Goal: Task Accomplishment & Management: Complete application form

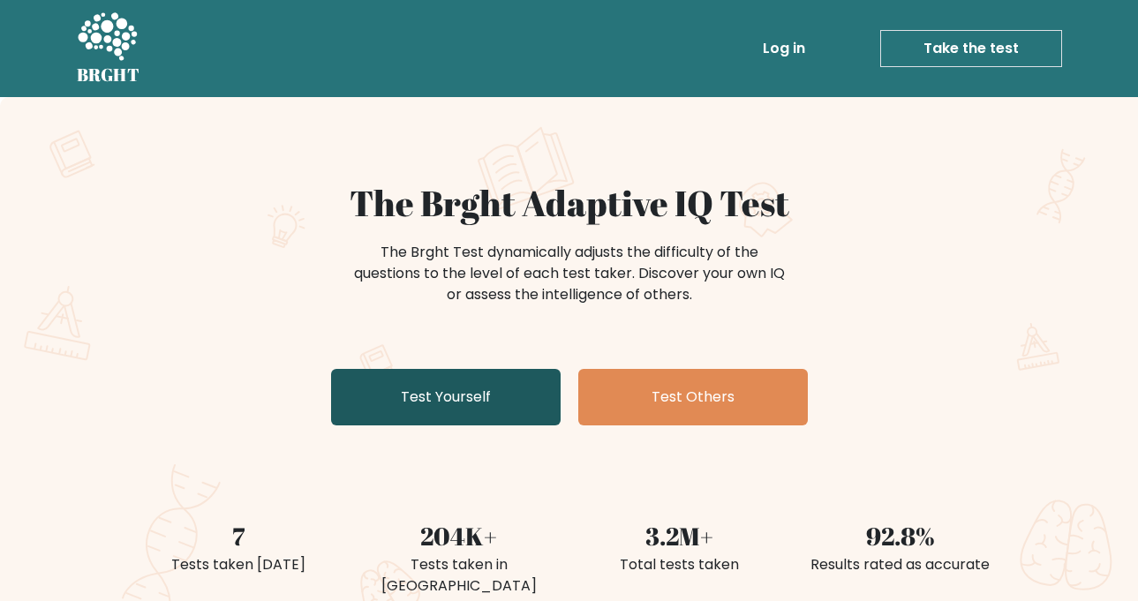
click at [432, 394] on link "Test Yourself" at bounding box center [445, 397] width 229 height 56
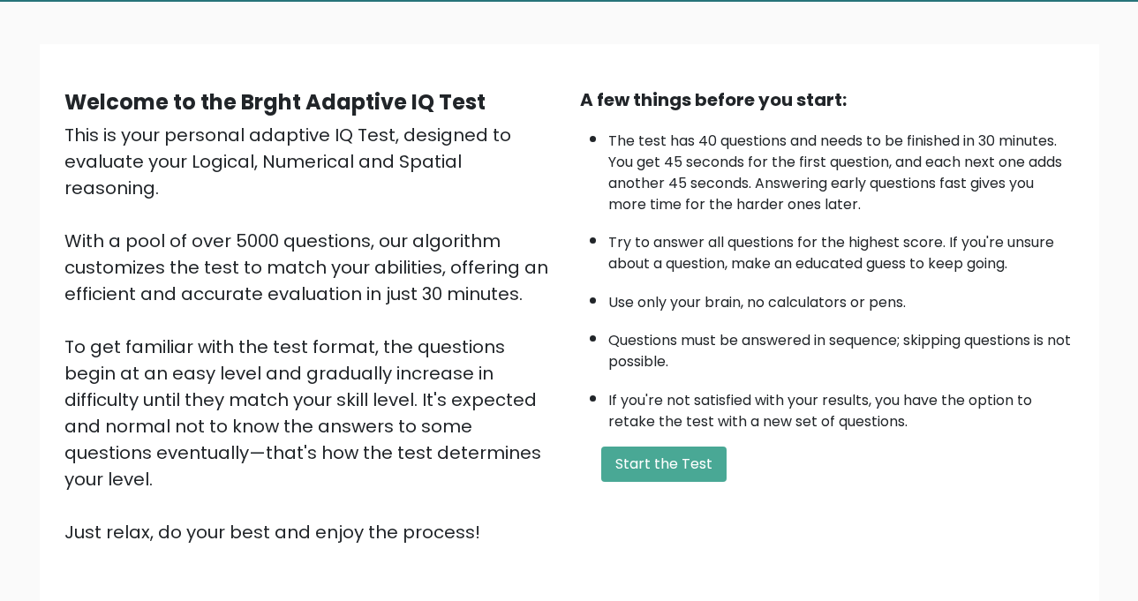
scroll to position [72, 0]
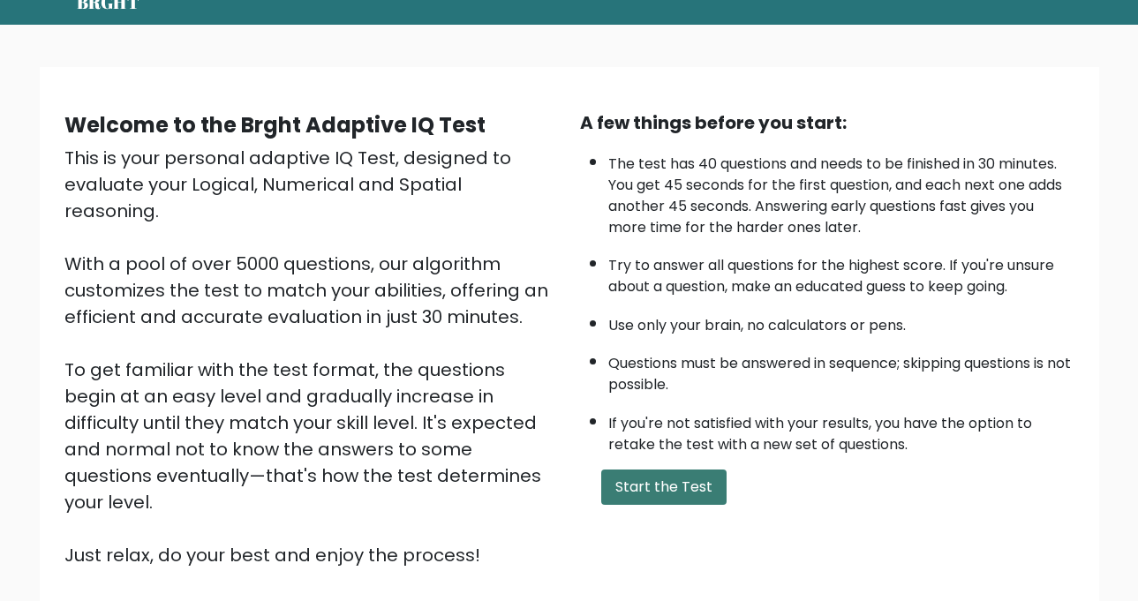
click at [681, 494] on button "Start the Test" at bounding box center [663, 487] width 125 height 35
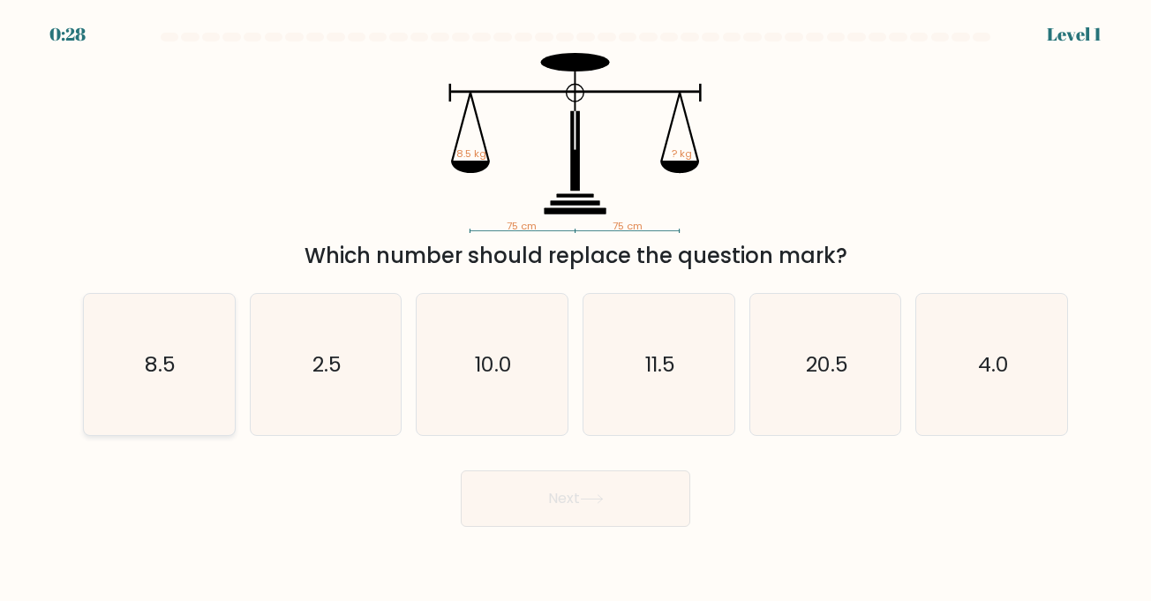
click at [149, 400] on icon "8.5" at bounding box center [158, 364] width 141 height 141
click at [575, 310] on input "a. 8.5" at bounding box center [575, 305] width 1 height 9
radio input "true"
click at [607, 515] on button "Next" at bounding box center [575, 498] width 229 height 56
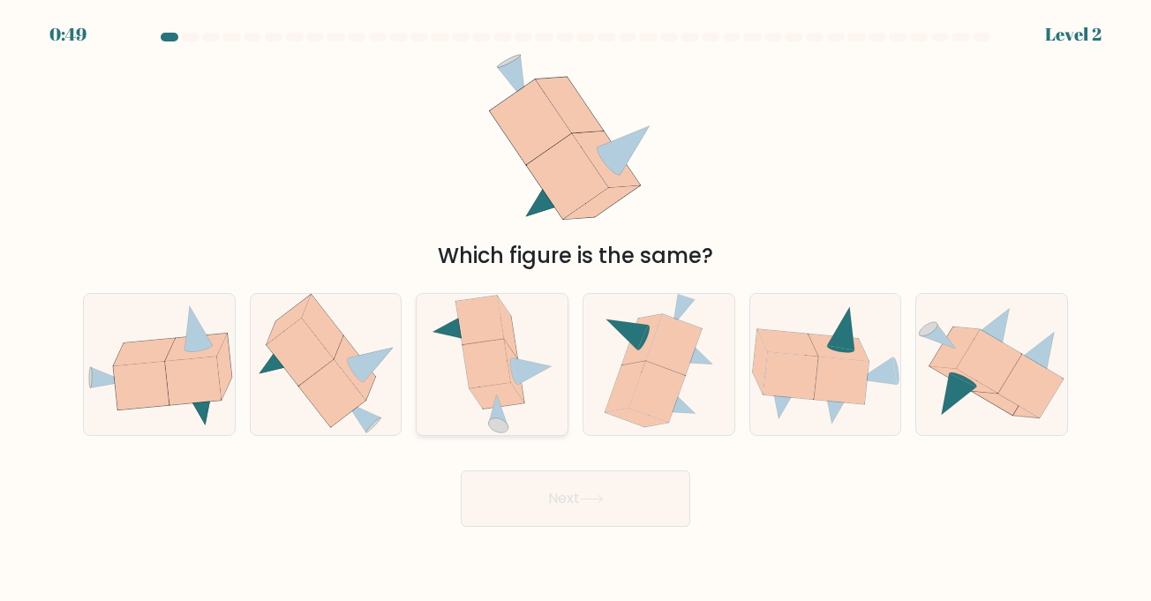
click at [546, 370] on icon at bounding box center [492, 364] width 124 height 141
click at [575, 310] on input "c." at bounding box center [575, 305] width 1 height 9
radio input "true"
click at [203, 350] on icon at bounding box center [198, 347] width 28 height 7
click at [575, 310] on input "a." at bounding box center [575, 305] width 1 height 9
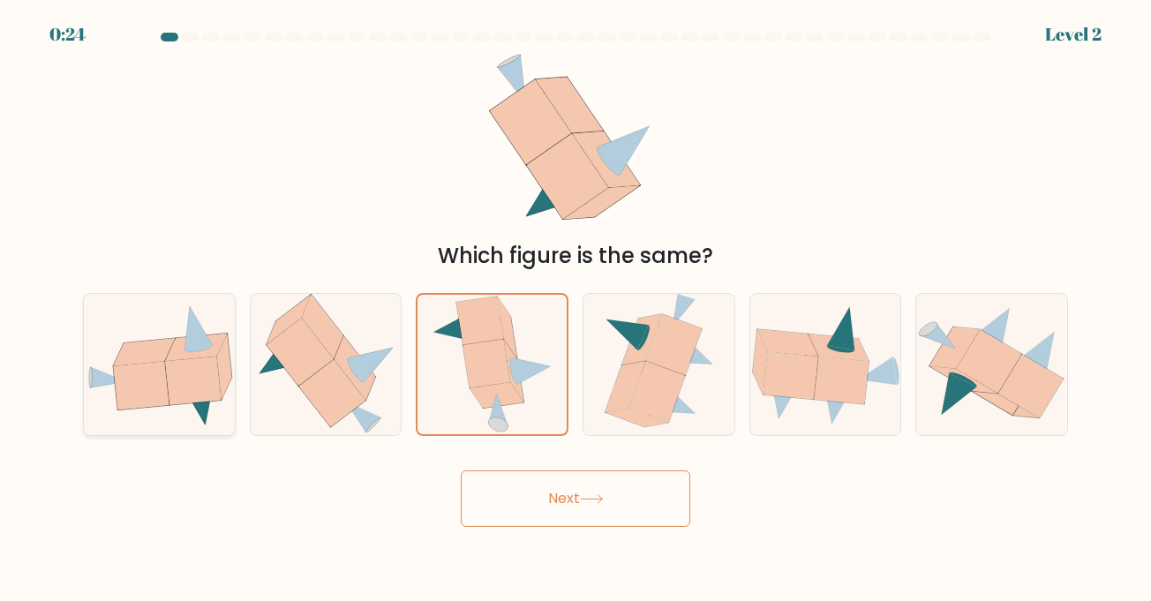
radio input "true"
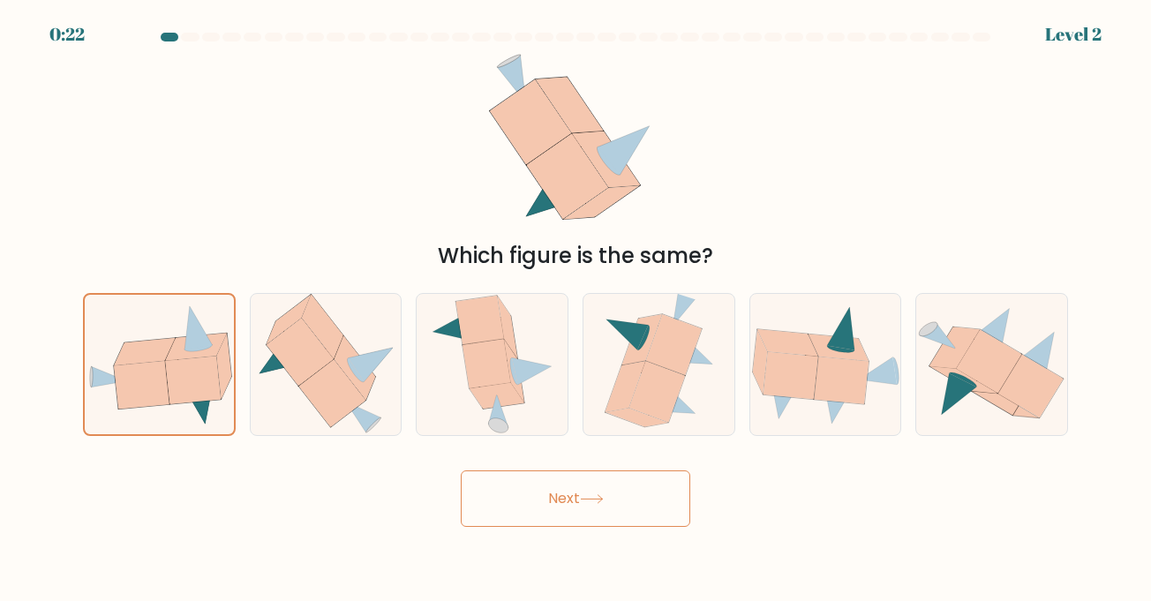
click at [542, 504] on button "Next" at bounding box center [575, 498] width 229 height 56
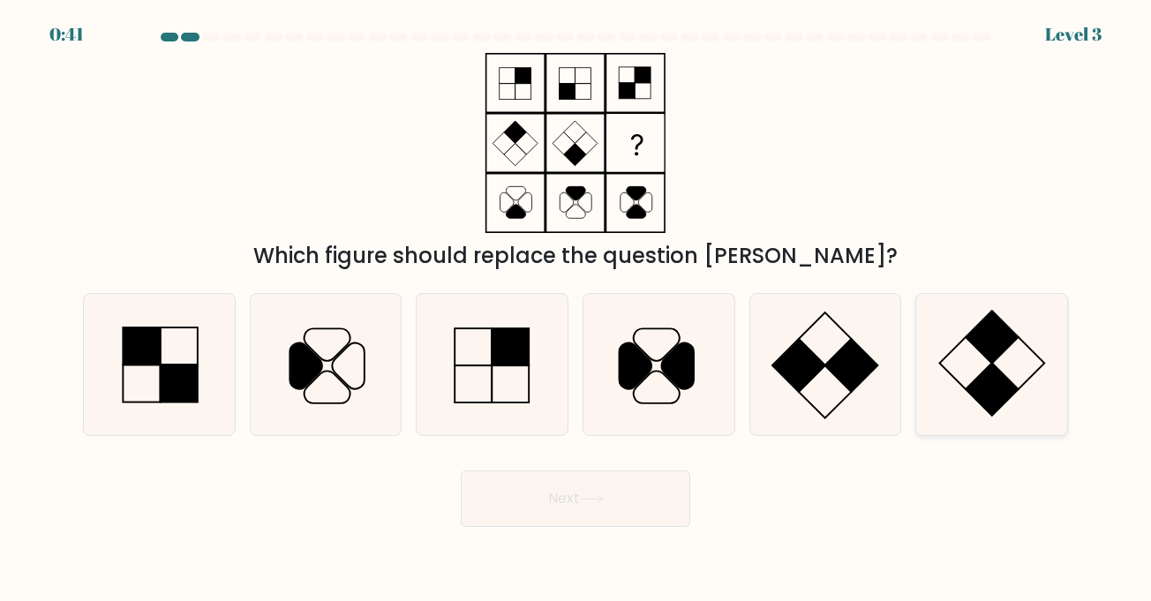
click at [988, 382] on rect at bounding box center [992, 390] width 53 height 53
click at [576, 310] on input "f." at bounding box center [575, 305] width 1 height 9
radio input "true"
click at [616, 527] on body "0:38 Level 3" at bounding box center [575, 300] width 1151 height 601
click at [616, 490] on button "Next" at bounding box center [575, 498] width 229 height 56
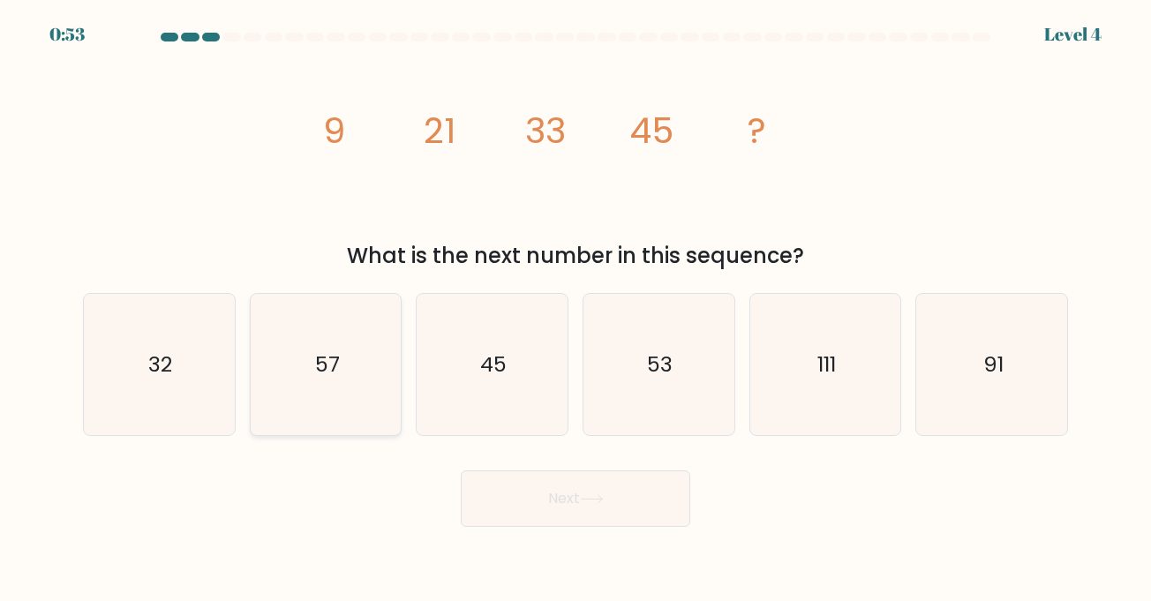
click at [380, 340] on icon "57" at bounding box center [325, 364] width 141 height 141
click at [575, 310] on input "b. 57" at bounding box center [575, 305] width 1 height 9
radio input "true"
click at [600, 499] on icon at bounding box center [592, 499] width 24 height 10
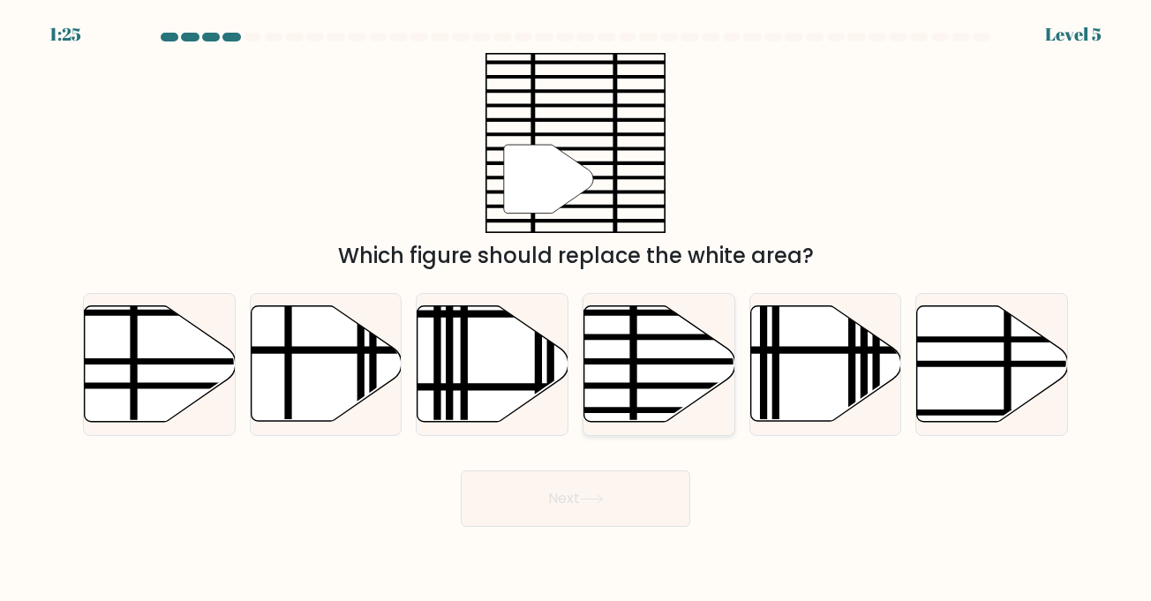
click at [666, 322] on icon at bounding box center [659, 364] width 151 height 116
click at [576, 310] on input "d." at bounding box center [575, 305] width 1 height 9
radio input "true"
click at [562, 491] on button "Next" at bounding box center [575, 498] width 229 height 56
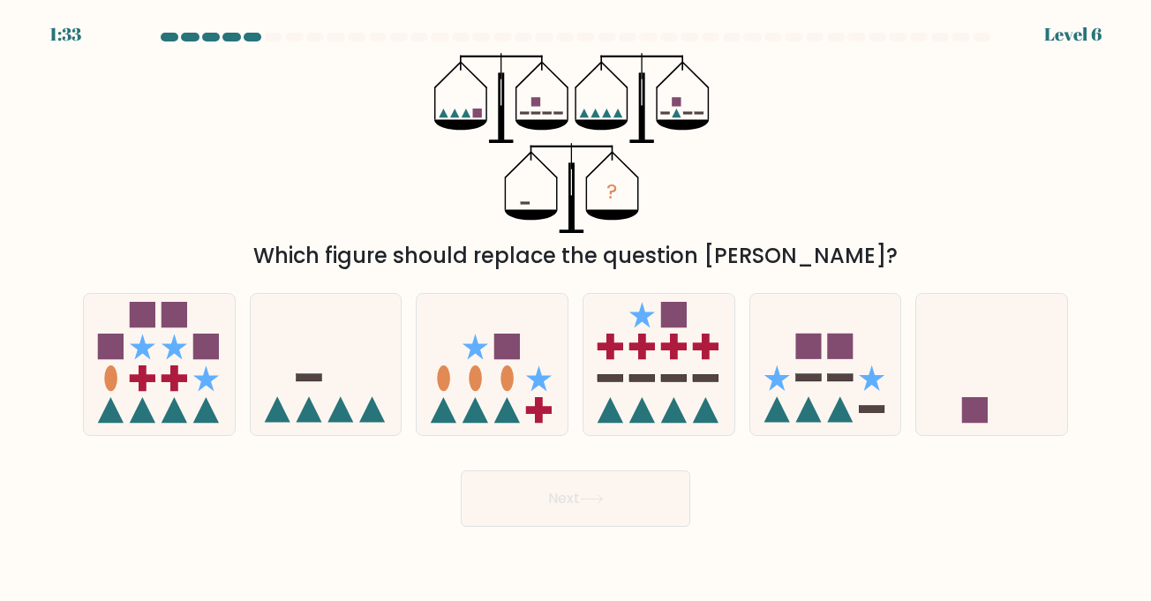
click at [968, 283] on div "a. b. c." at bounding box center [575, 357] width 999 height 157
click at [917, 431] on div at bounding box center [991, 364] width 153 height 143
click at [576, 310] on input "f." at bounding box center [575, 305] width 1 height 9
radio input "true"
click at [964, 346] on icon at bounding box center [991, 365] width 149 height 124
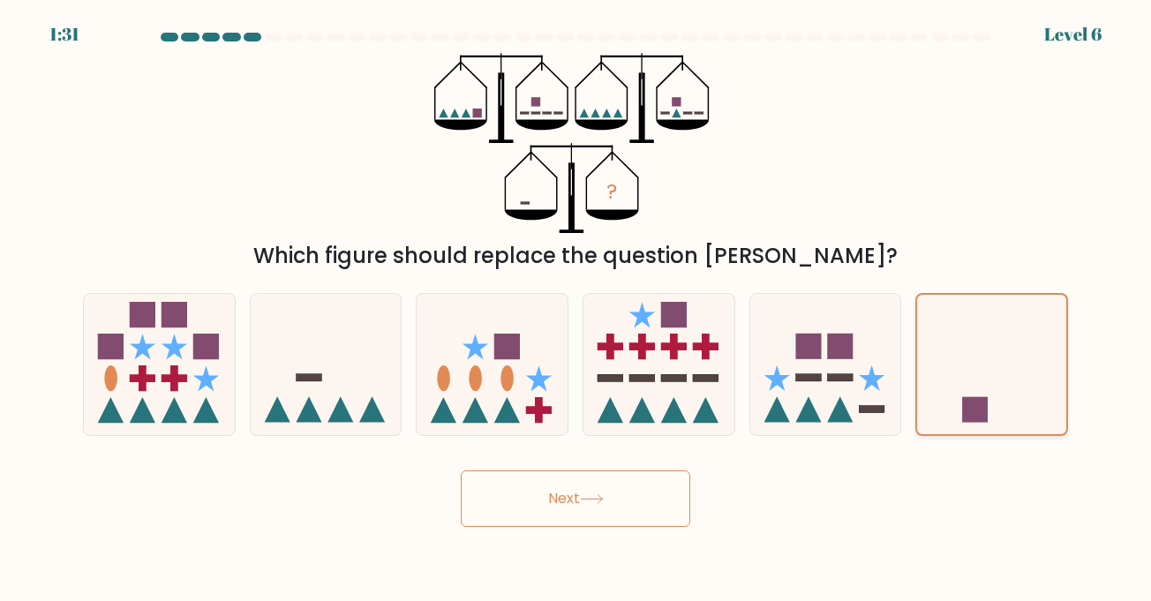
click at [576, 310] on input "f." at bounding box center [575, 305] width 1 height 9
click at [348, 367] on icon at bounding box center [326, 364] width 151 height 124
click at [575, 310] on input "b." at bounding box center [575, 305] width 1 height 9
radio input "true"
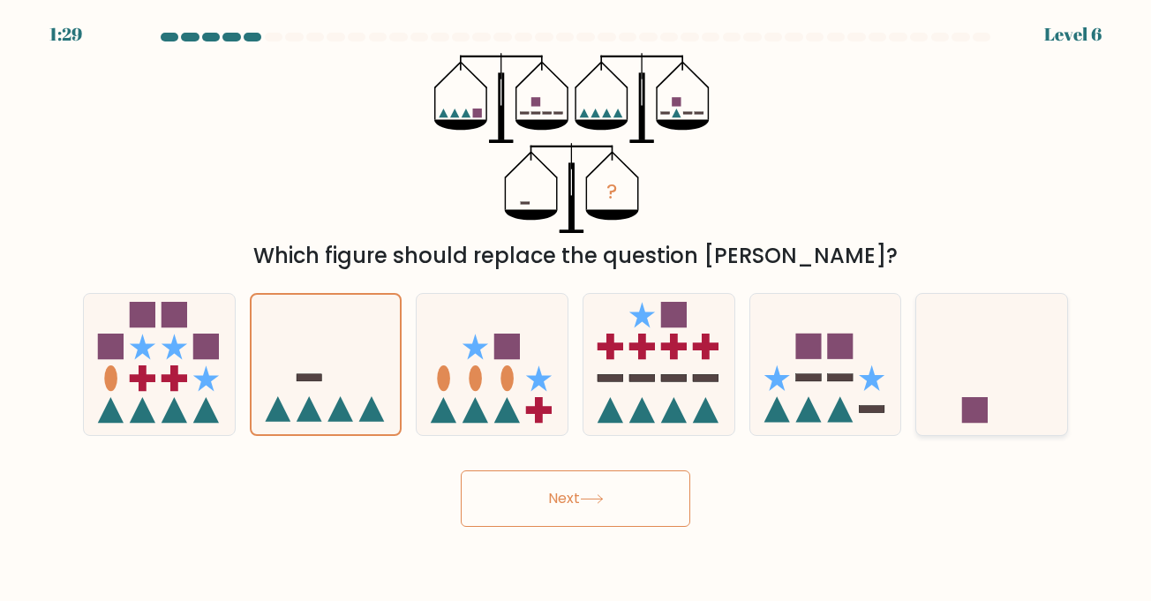
click at [975, 399] on rect at bounding box center [975, 410] width 26 height 26
click at [576, 310] on input "f." at bounding box center [575, 305] width 1 height 9
radio input "true"
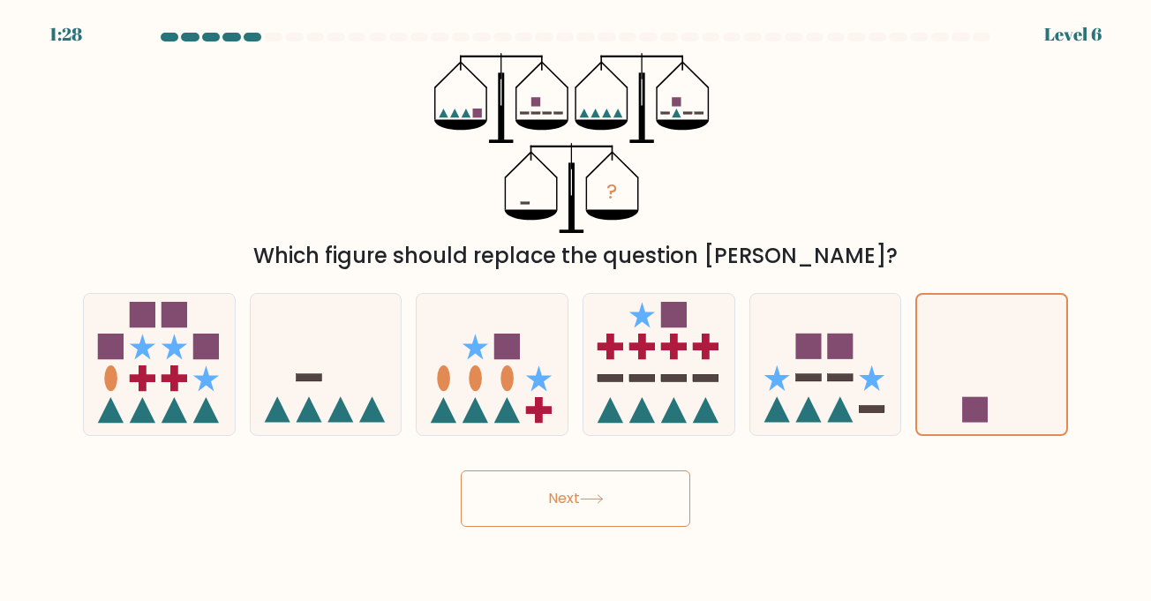
click at [565, 493] on button "Next" at bounding box center [575, 498] width 229 height 56
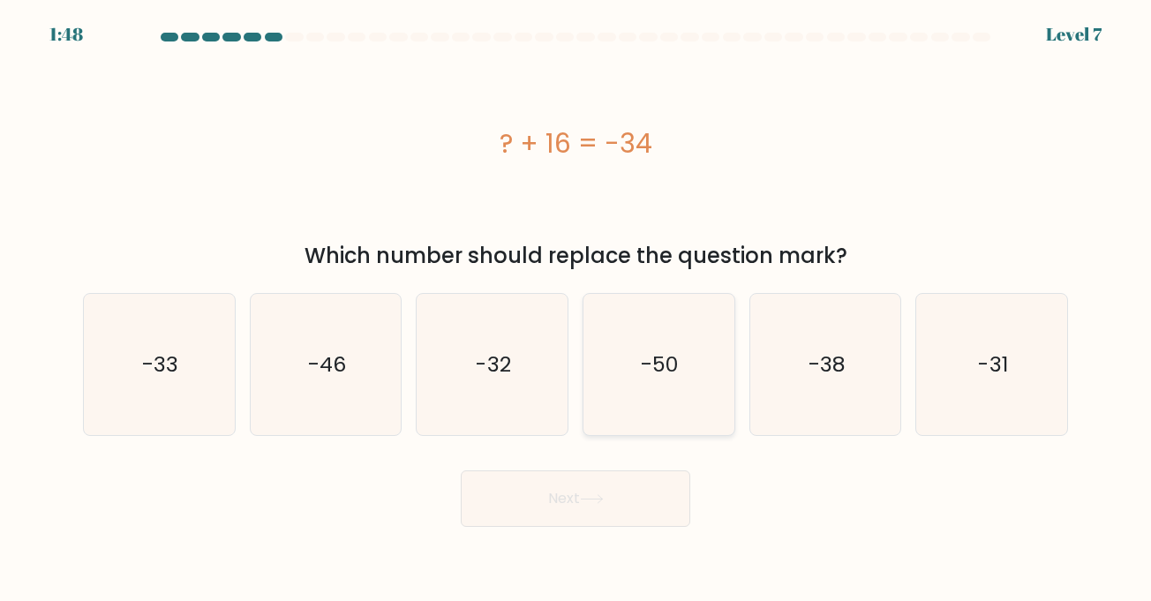
click at [696, 372] on icon "-50" at bounding box center [658, 364] width 141 height 141
click at [576, 310] on input "d. -50" at bounding box center [575, 305] width 1 height 9
radio input "true"
click at [603, 492] on button "Next" at bounding box center [575, 498] width 229 height 56
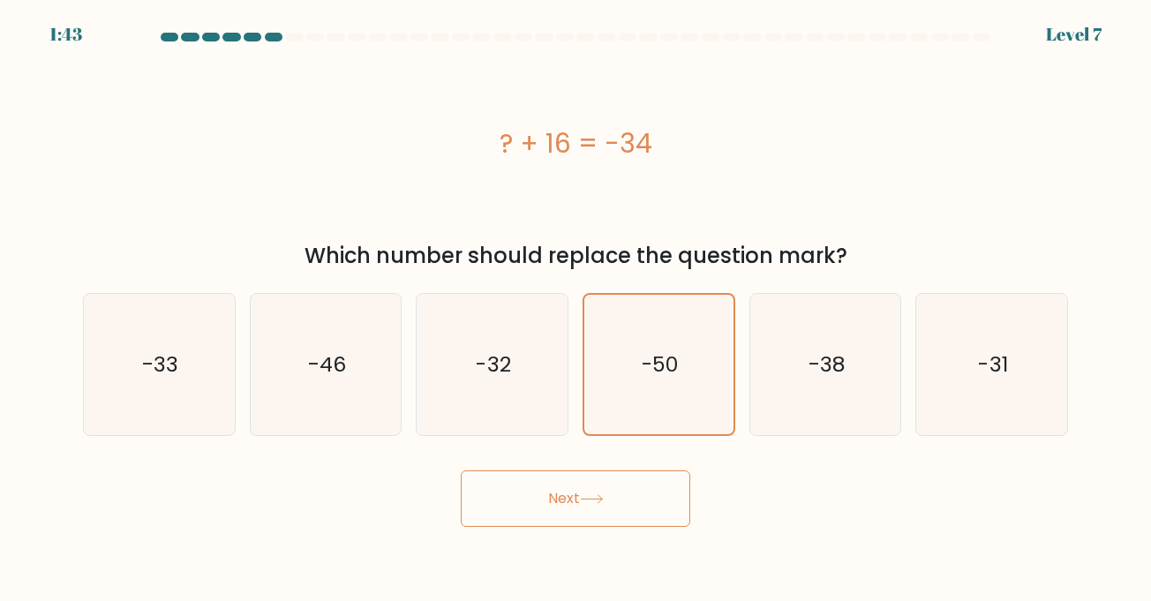
click at [575, 508] on button "Next" at bounding box center [575, 498] width 229 height 56
click at [442, 355] on icon "-32" at bounding box center [492, 364] width 141 height 141
click at [575, 310] on input "c. -32" at bounding box center [575, 305] width 1 height 9
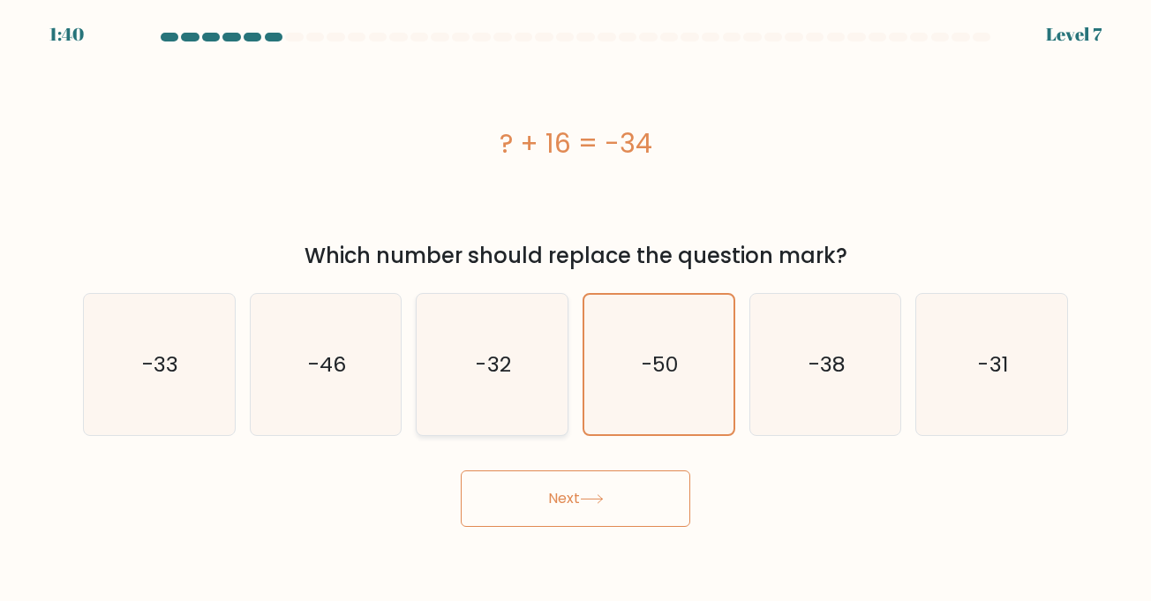
radio input "true"
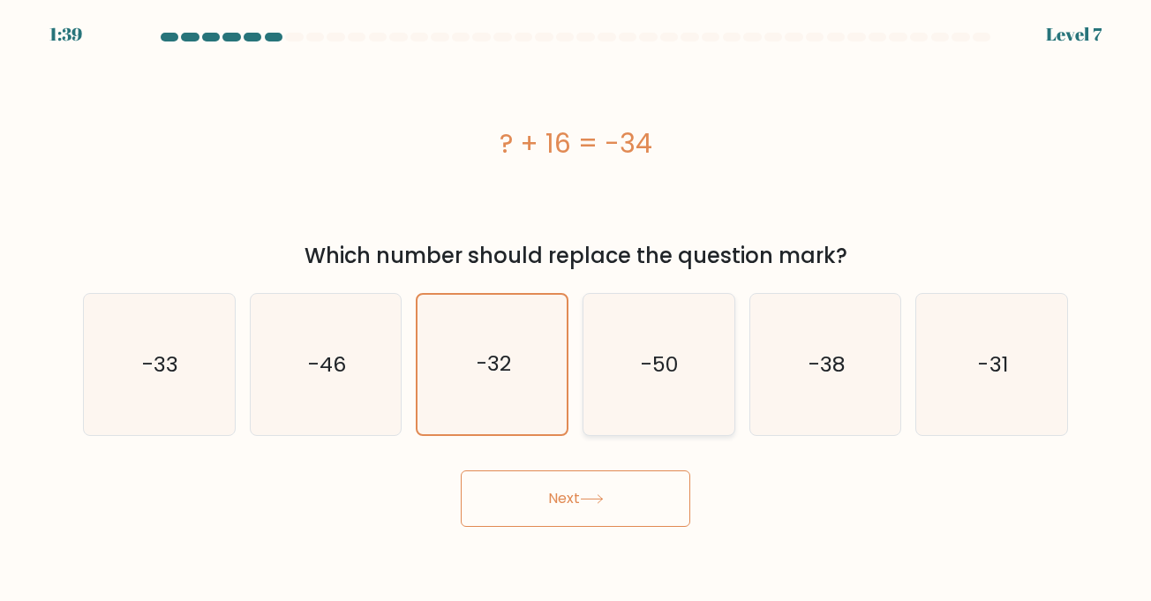
click at [611, 372] on icon "-50" at bounding box center [658, 364] width 141 height 141
click at [576, 310] on input "d. -50" at bounding box center [575, 305] width 1 height 9
radio input "true"
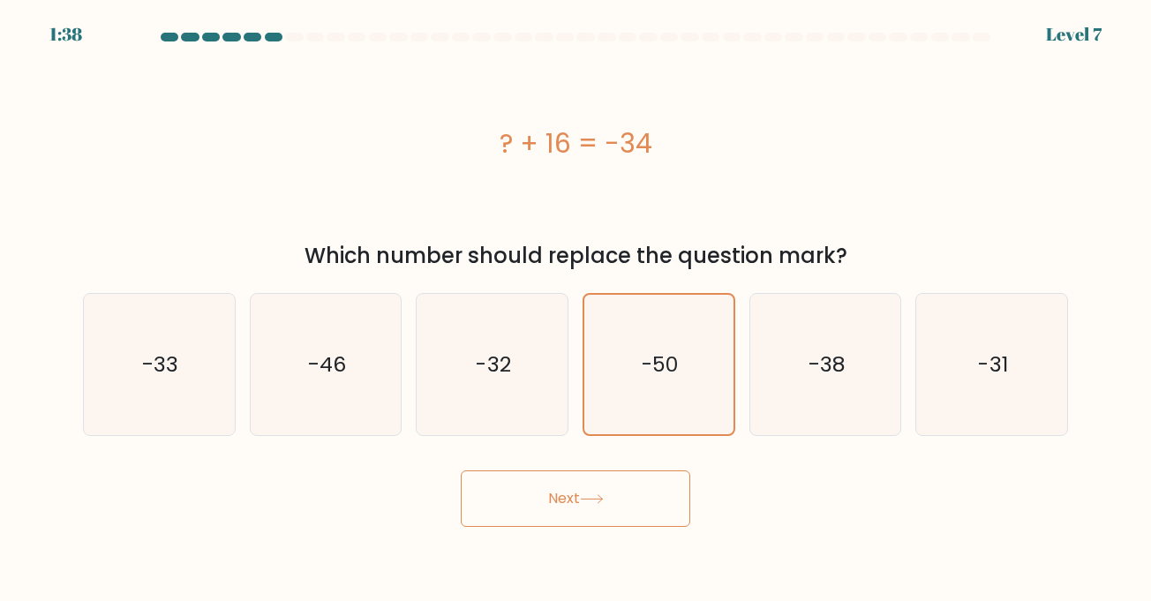
click at [567, 511] on button "Next" at bounding box center [575, 498] width 229 height 56
click at [567, 510] on button "Next" at bounding box center [575, 498] width 229 height 56
click at [569, 490] on button "Next" at bounding box center [575, 498] width 229 height 56
click at [589, 494] on icon at bounding box center [592, 499] width 24 height 10
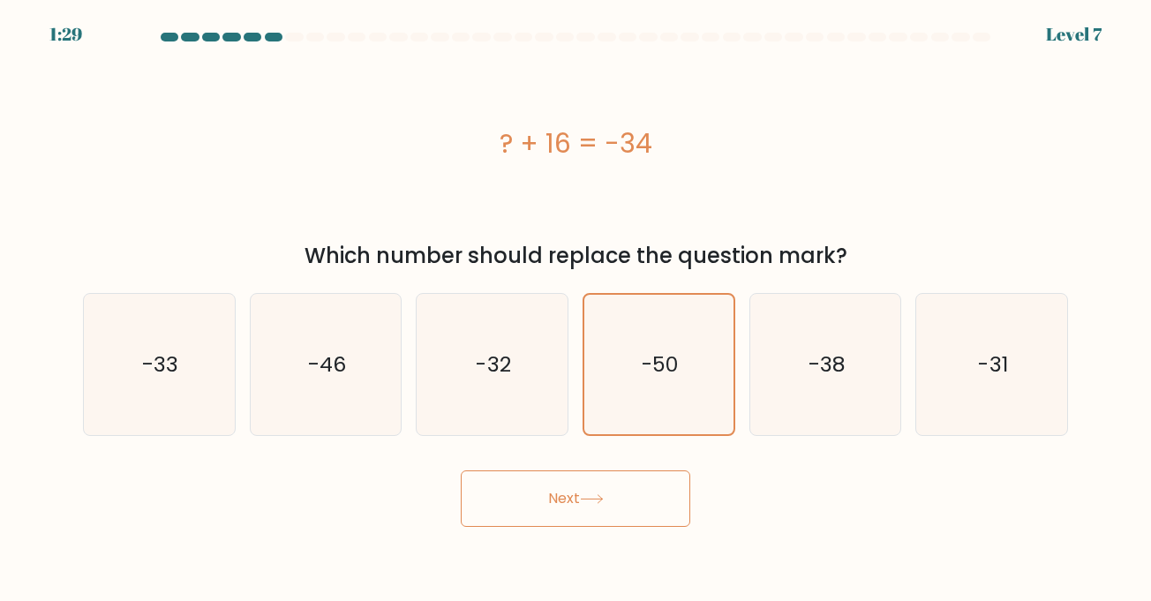
click at [589, 494] on icon at bounding box center [592, 499] width 24 height 10
click at [307, 319] on icon "-46" at bounding box center [325, 364] width 141 height 141
click at [575, 310] on input "b. -46" at bounding box center [575, 305] width 1 height 9
radio input "true"
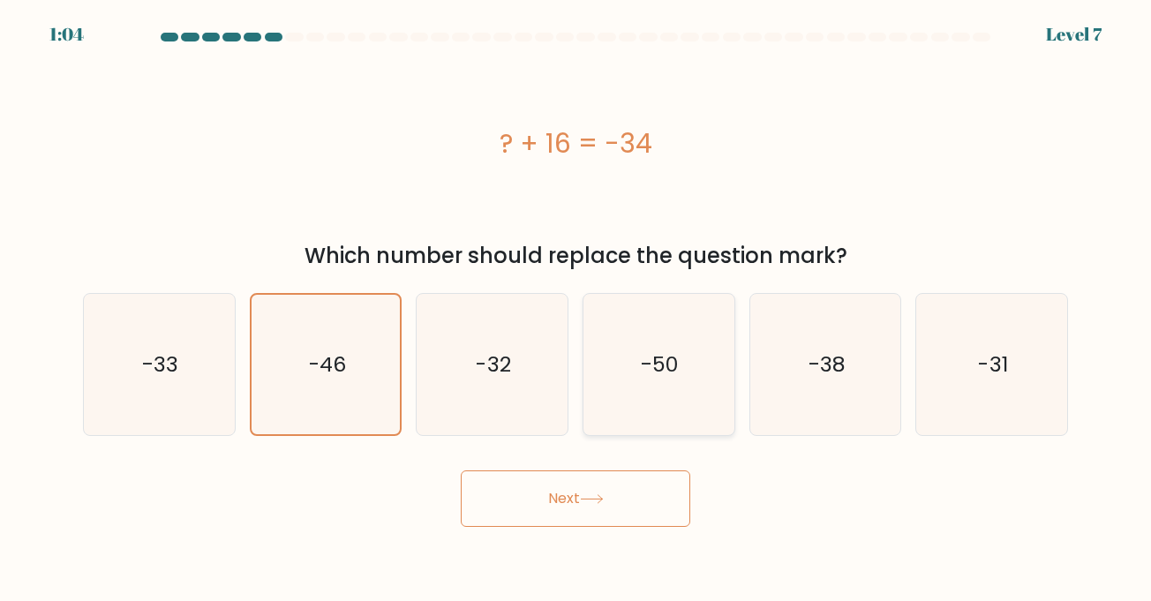
click at [649, 389] on icon "-50" at bounding box center [658, 364] width 141 height 141
click at [576, 310] on input "d. -50" at bounding box center [575, 305] width 1 height 9
radio input "true"
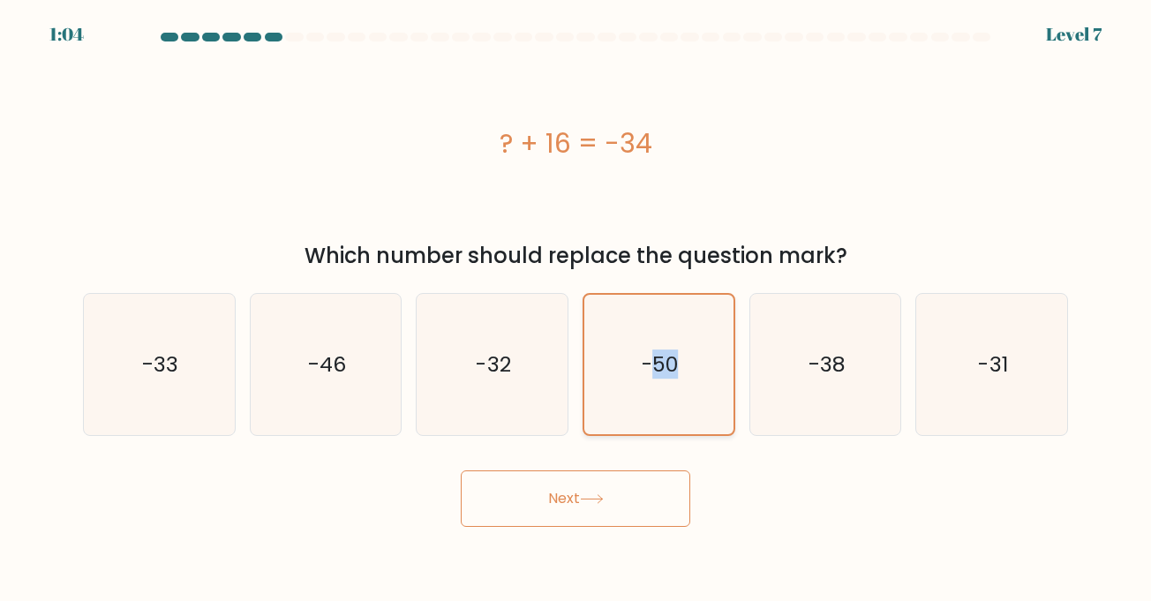
click at [649, 389] on icon "-50" at bounding box center [658, 364] width 139 height 139
click at [576, 310] on input "d. -50" at bounding box center [575, 305] width 1 height 9
click at [621, 481] on button "Next" at bounding box center [575, 498] width 229 height 56
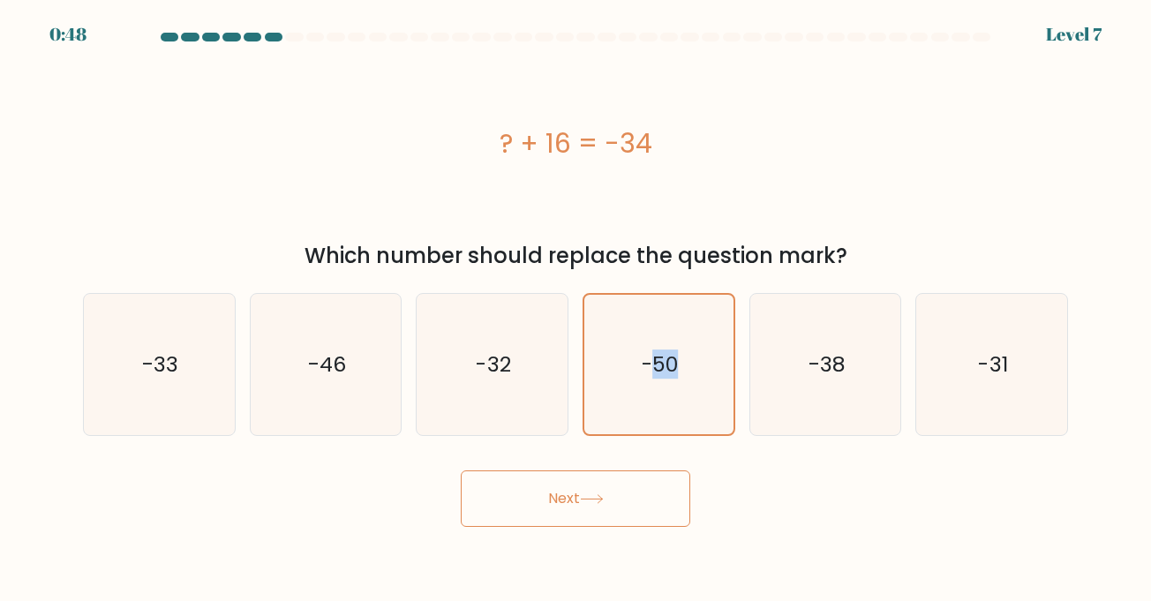
click at [614, 497] on button "Next" at bounding box center [575, 498] width 229 height 56
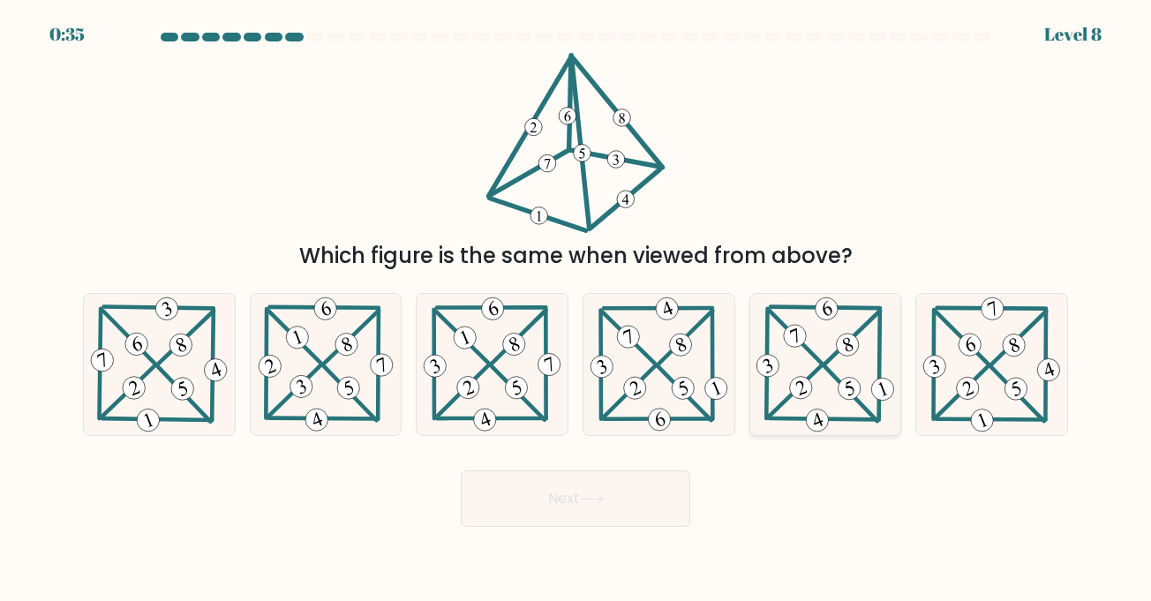
click at [776, 397] on icon at bounding box center [825, 364] width 144 height 141
click at [576, 310] on input "e." at bounding box center [575, 305] width 1 height 9
radio input "true"
click at [504, 477] on button "Next" at bounding box center [575, 498] width 229 height 56
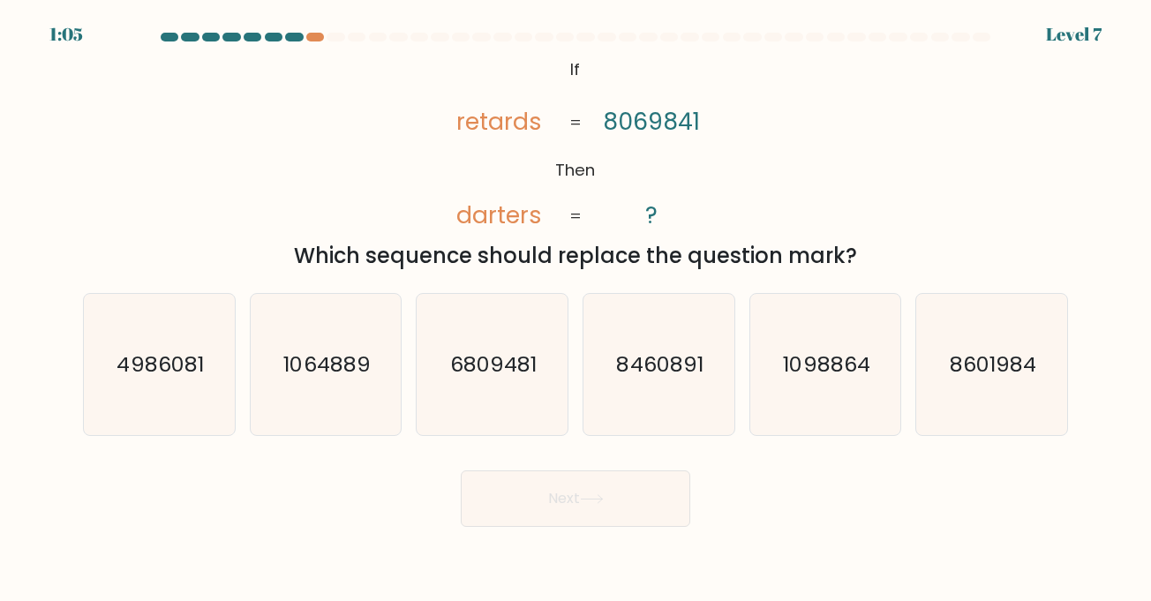
click at [269, 257] on div "Which sequence should replace the question mark?" at bounding box center [576, 256] width 964 height 32
click at [345, 366] on text "1064889" at bounding box center [327, 364] width 86 height 29
click at [575, 310] on input "b. 1064889" at bounding box center [575, 305] width 1 height 9
radio input "true"
click at [607, 507] on button "Next" at bounding box center [575, 498] width 229 height 56
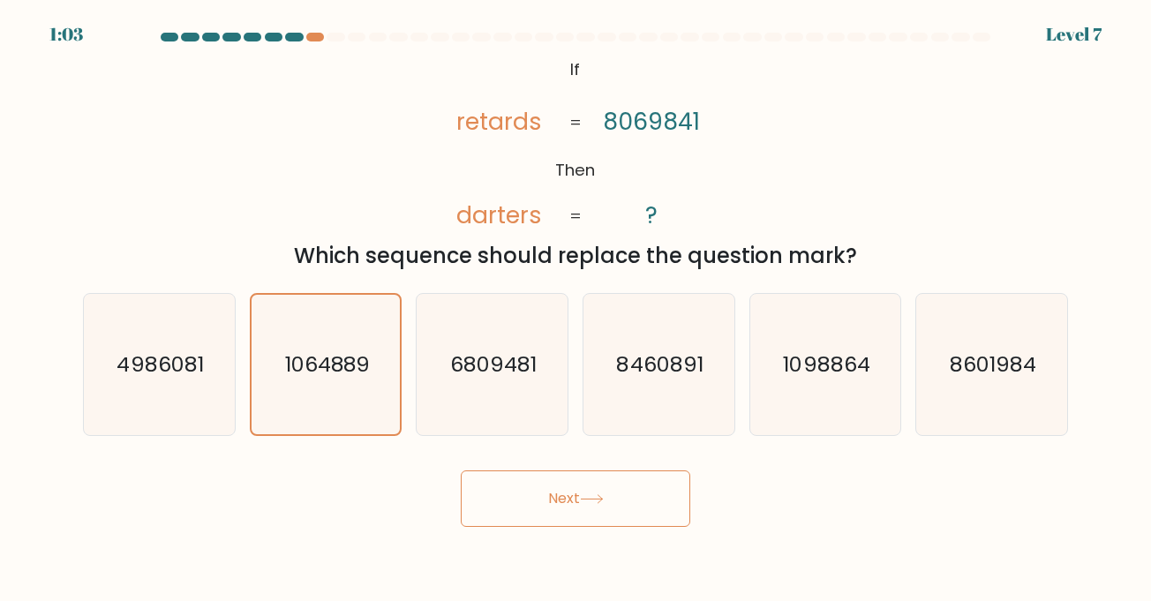
click at [607, 507] on button "Next" at bounding box center [575, 498] width 229 height 56
click at [556, 496] on button "Next" at bounding box center [575, 498] width 229 height 56
click at [590, 500] on icon at bounding box center [591, 499] width 21 height 8
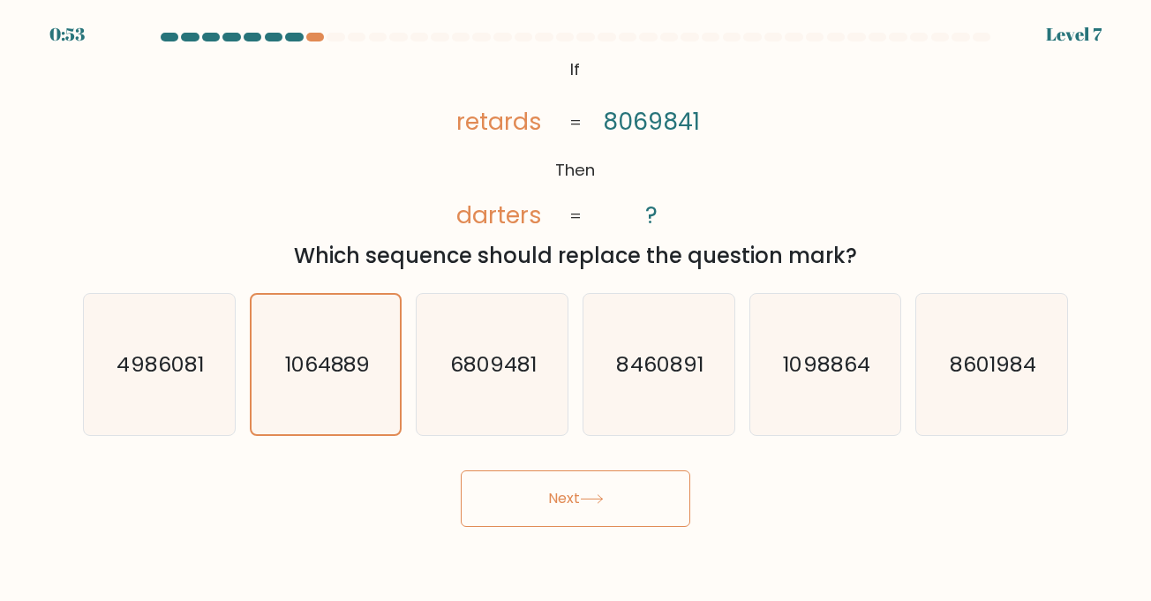
click at [553, 501] on button "Next" at bounding box center [575, 498] width 229 height 56
click at [576, 511] on button "Next" at bounding box center [575, 498] width 229 height 56
